Goal: Use online tool/utility

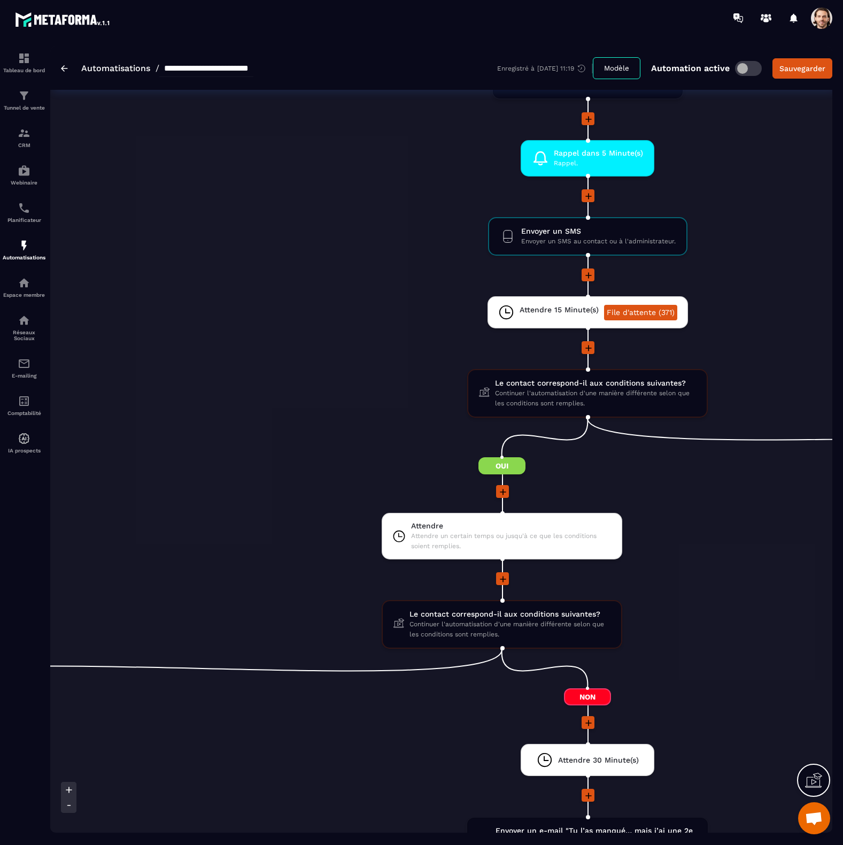
scroll to position [1131, 0]
